Goal: Transaction & Acquisition: Obtain resource

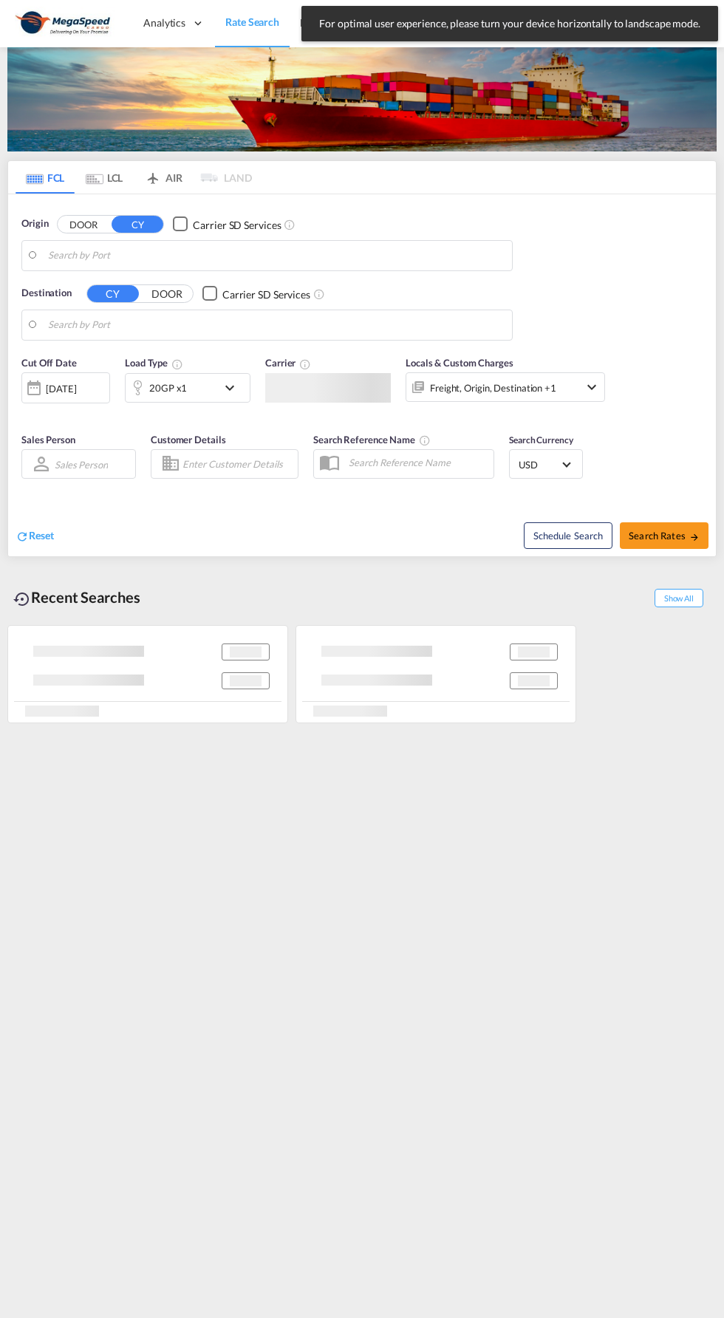
type input "[GEOGRAPHIC_DATA], [GEOGRAPHIC_DATA]"
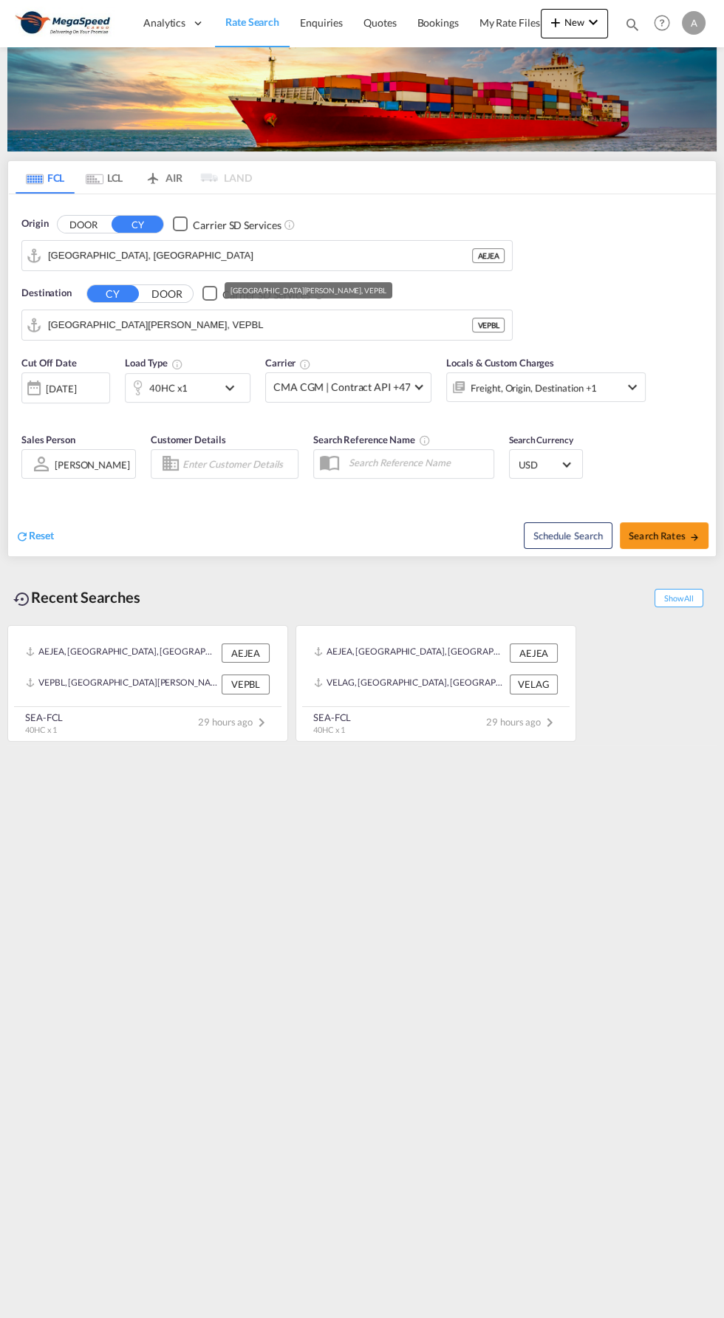
click at [135, 326] on input "[GEOGRAPHIC_DATA][PERSON_NAME], VEPBL" at bounding box center [260, 325] width 424 height 22
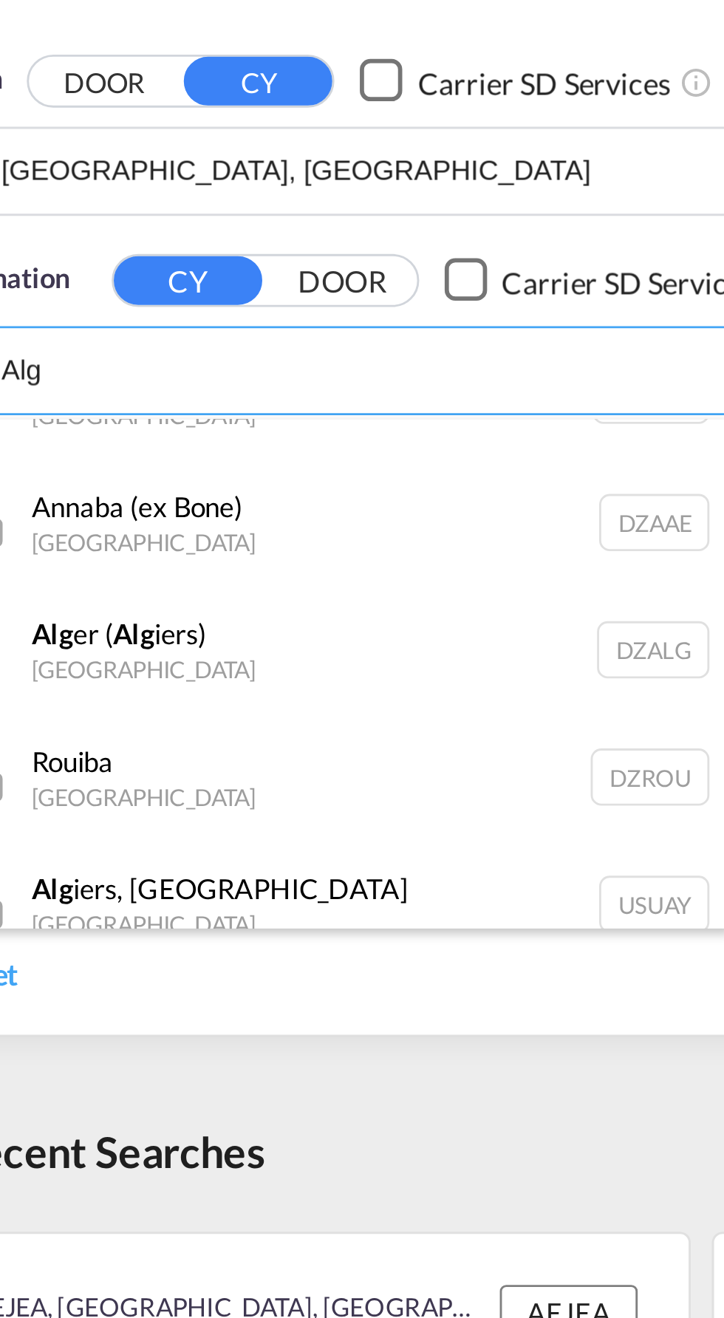
scroll to position [621, 0]
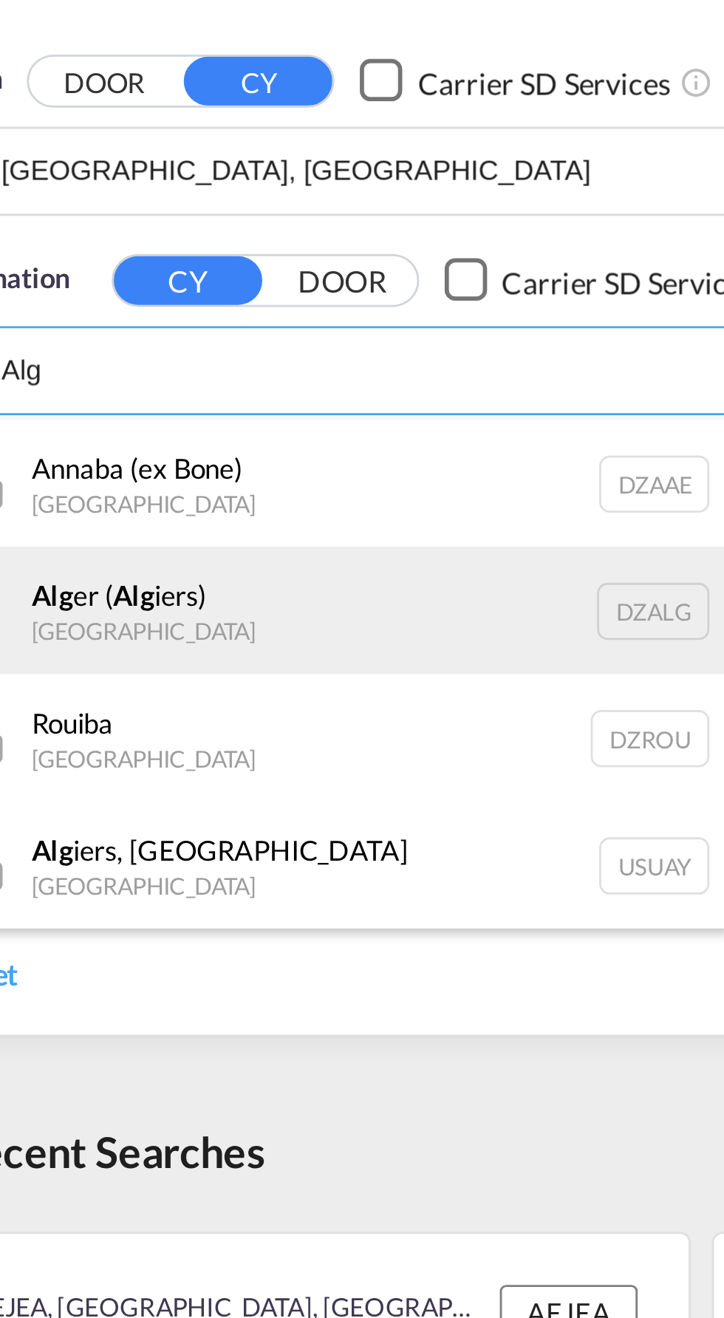
click at [106, 410] on div "Alg er ( Alg iers) [GEOGRAPHIC_DATA] [GEOGRAPHIC_DATA]" at bounding box center [161, 408] width 281 height 44
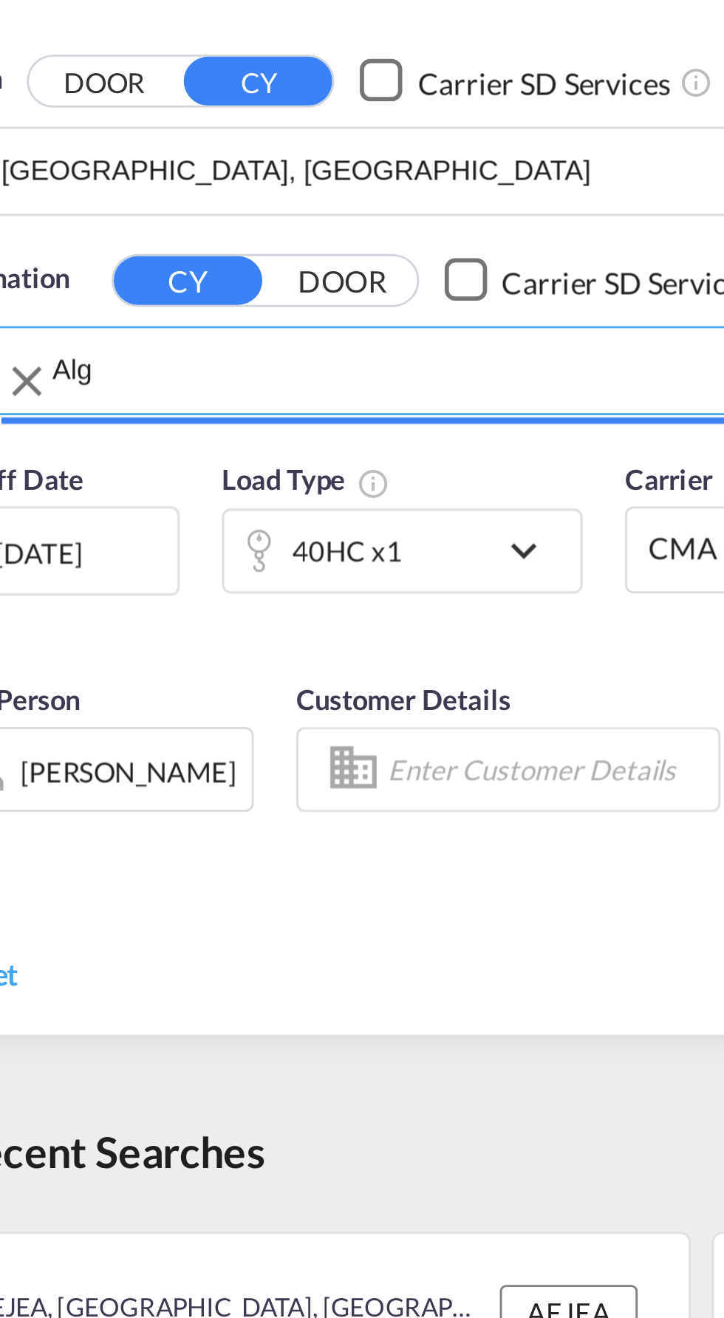
type input "[GEOGRAPHIC_DATA] ([GEOGRAPHIC_DATA]), DZALG"
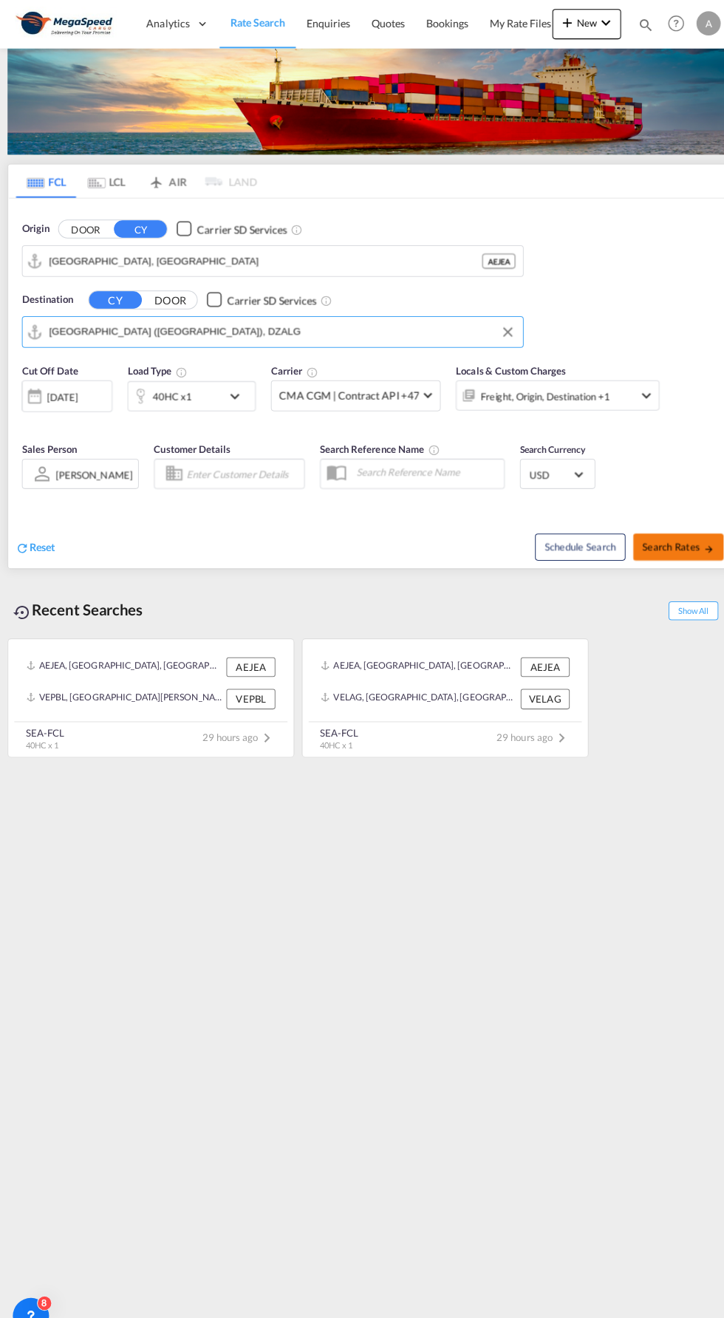
click at [668, 533] on span "Search Rates" at bounding box center [664, 536] width 71 height 12
type input "AEJEA to DZALG / [DATE]"
